Goal: Go to known website: Access a specific website the user already knows

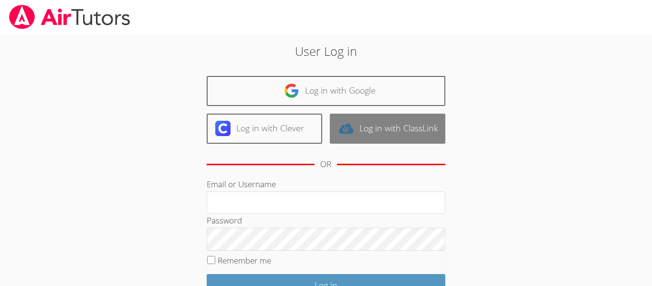
click at [384, 119] on link "Log in with ClassLink" at bounding box center [388, 129] width 116 height 30
click at [380, 135] on link "Log in with ClassLink" at bounding box center [388, 129] width 116 height 30
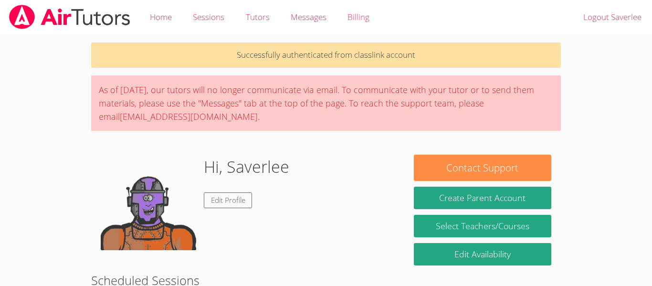
click at [360, 142] on div "Successfully authenticated from classlink account As of [DATE], our tutors will…" at bounding box center [326, 188] width 489 height 306
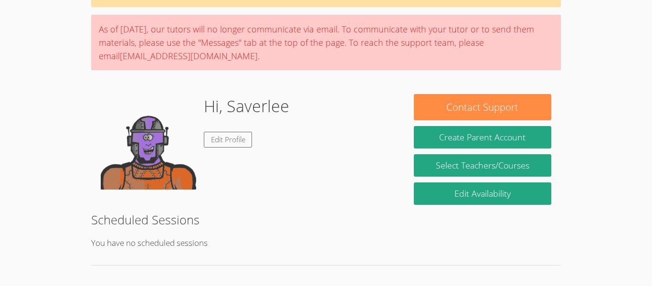
scroll to position [69, 0]
